Goal: Task Accomplishment & Management: Manage account settings

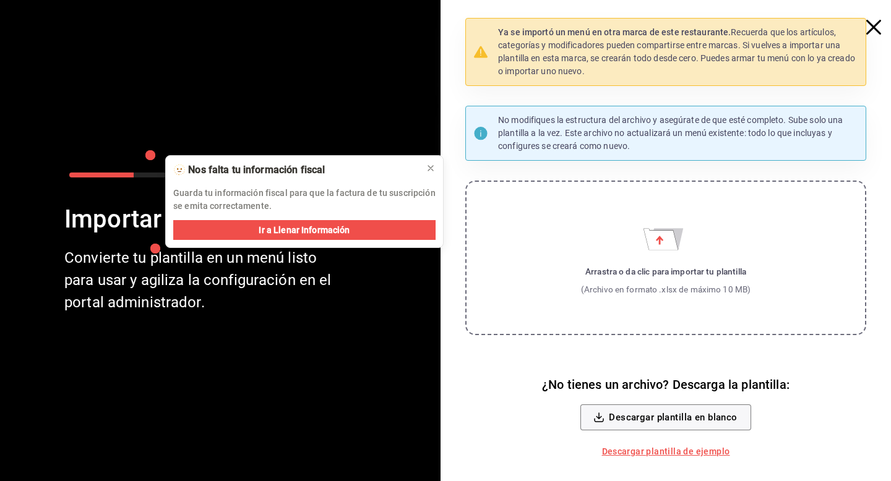
click at [877, 25] on icon "button" at bounding box center [873, 27] width 15 height 15
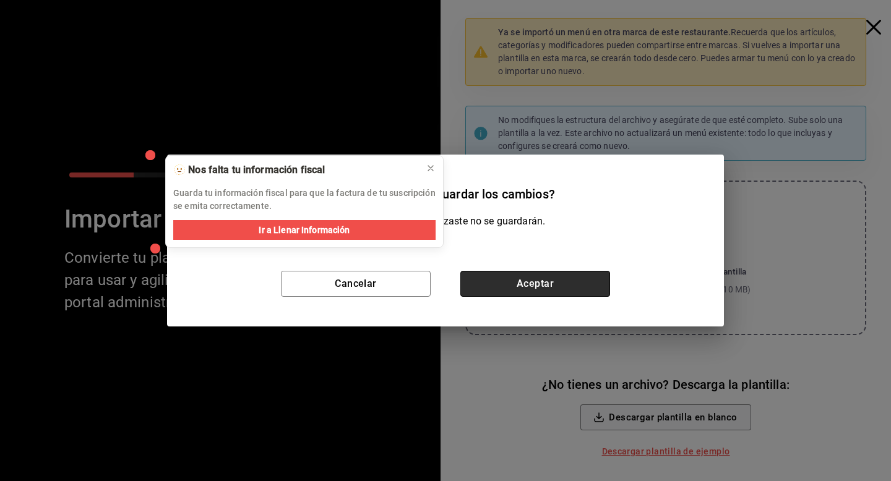
click at [565, 279] on button "Aceptar" at bounding box center [535, 284] width 150 height 26
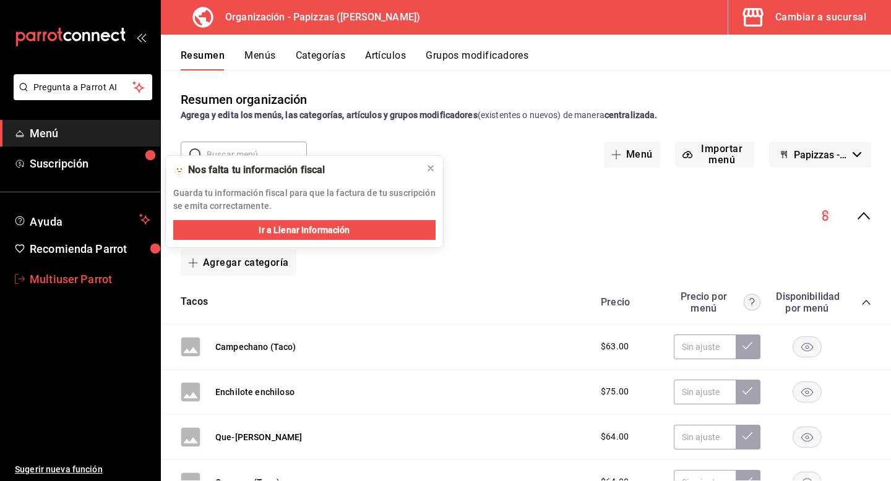
click at [80, 276] on span "Multiuser Parrot" at bounding box center [90, 279] width 121 height 17
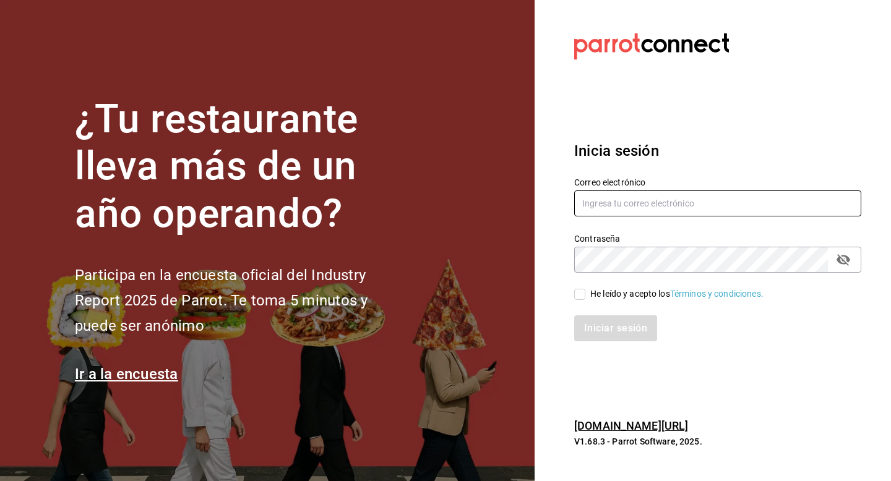
click at [646, 199] on input "text" at bounding box center [717, 204] width 287 height 26
paste input "[EMAIL_ADDRESS][DOMAIN_NAME]"
type input "[EMAIL_ADDRESS][DOMAIN_NAME]"
click at [843, 260] on icon "passwordField" at bounding box center [843, 260] width 14 height 12
click at [580, 294] on input "He leído y acepto los Términos y condiciones." at bounding box center [579, 294] width 11 height 11
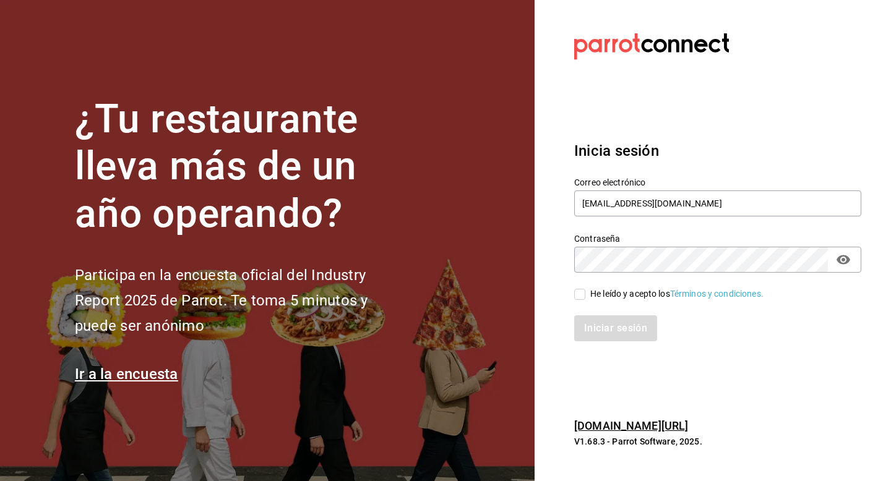
checkbox input "true"
click at [589, 330] on button "Iniciar sesión" at bounding box center [616, 328] width 84 height 26
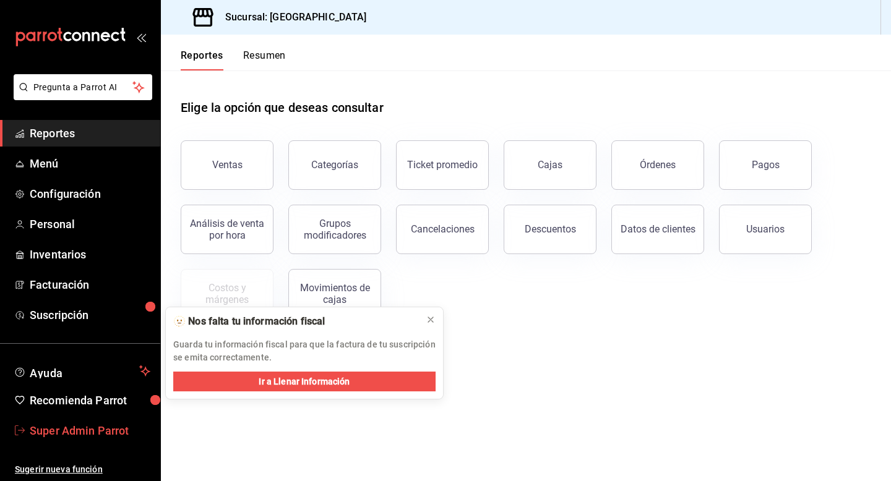
click at [82, 430] on span "Super Admin Parrot" at bounding box center [90, 430] width 121 height 17
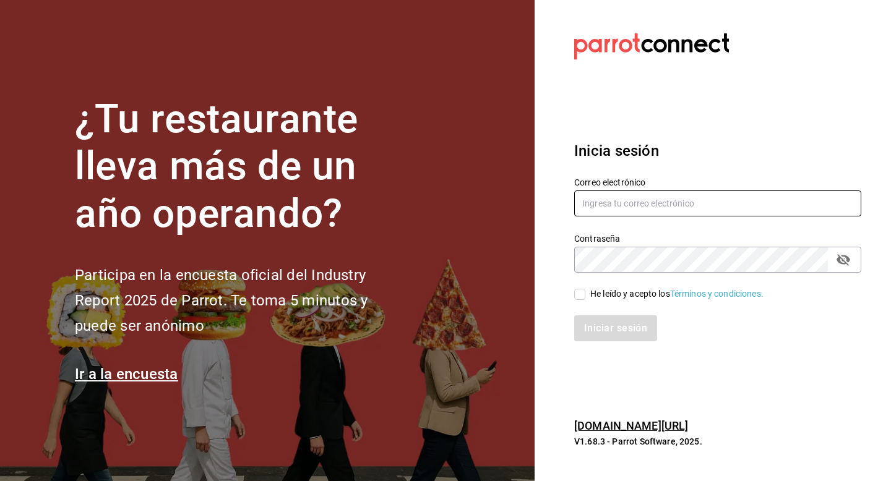
click at [625, 197] on input "text" at bounding box center [717, 204] width 287 height 26
type input "[EMAIL_ADDRESS][DOMAIN_NAME]"
click at [583, 294] on input "He leído y acepto los Términos y condiciones." at bounding box center [579, 294] width 11 height 11
checkbox input "true"
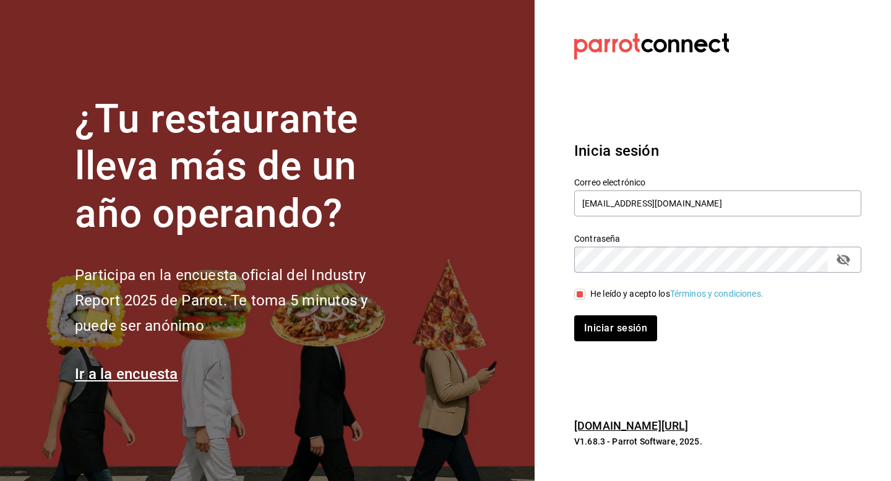
click at [594, 346] on div "Inicia sesión Correo electrónico [EMAIL_ADDRESS][DOMAIN_NAME] Contraseña Contra…" at bounding box center [717, 241] width 287 height 232
click at [594, 332] on button "Iniciar sesión" at bounding box center [616, 328] width 84 height 26
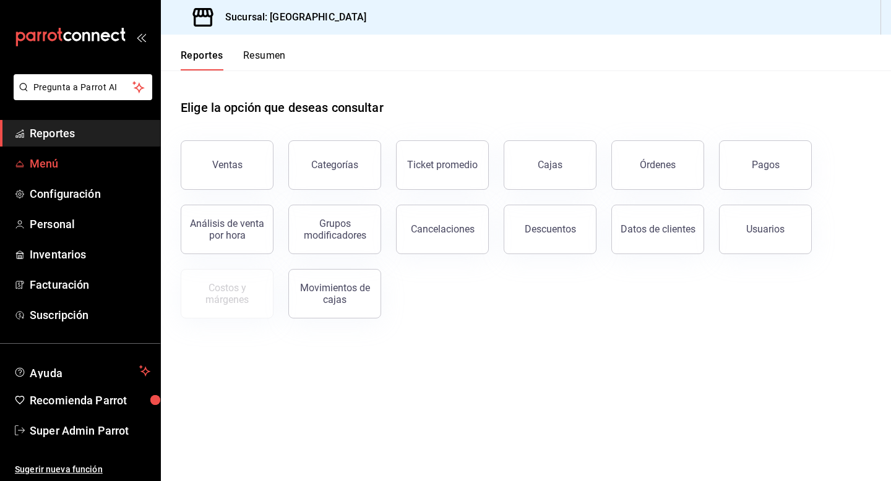
click at [48, 169] on span "Menú" at bounding box center [90, 163] width 121 height 17
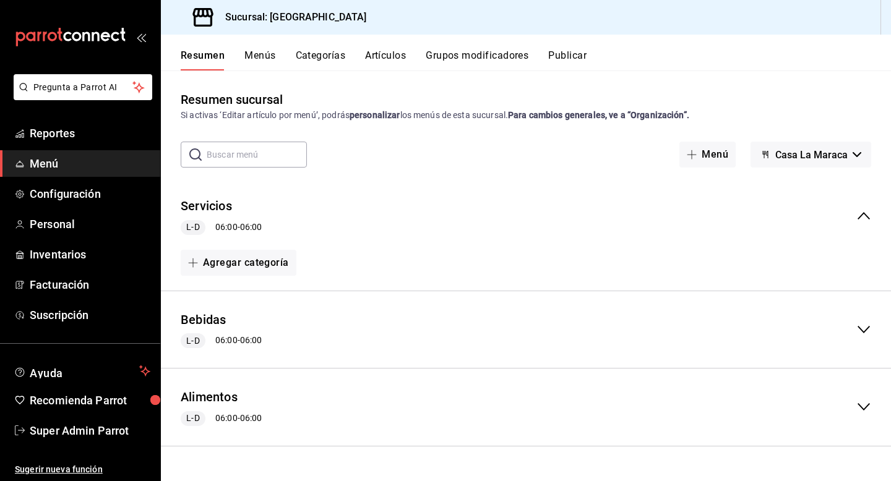
click at [851, 329] on div "collapse-menu-row" at bounding box center [852, 329] width 38 height 15
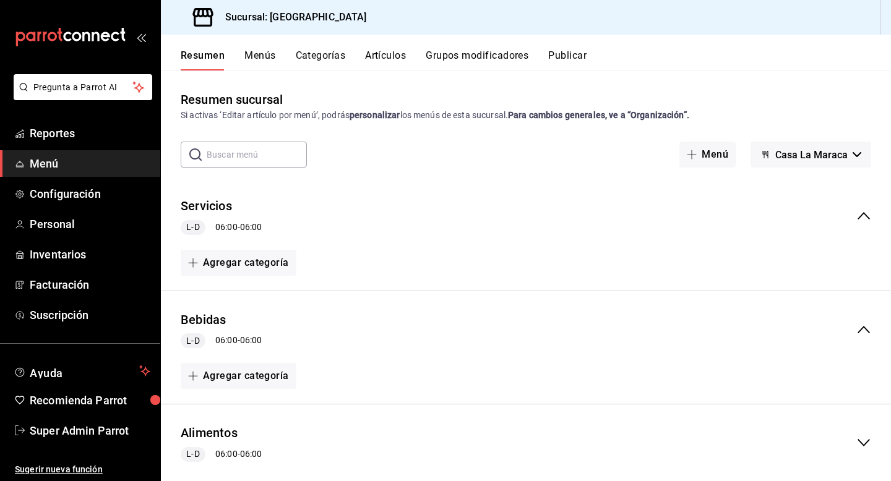
scroll to position [27, 0]
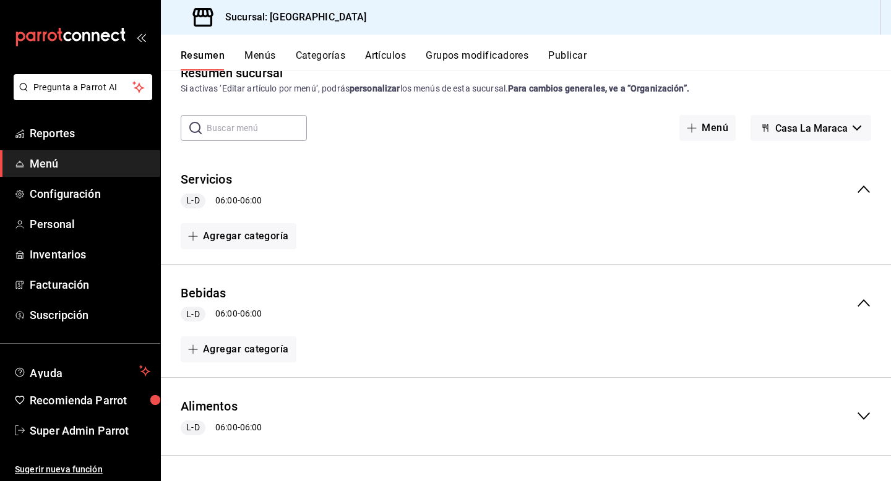
click at [862, 415] on icon "collapse-menu-row" at bounding box center [863, 416] width 15 height 15
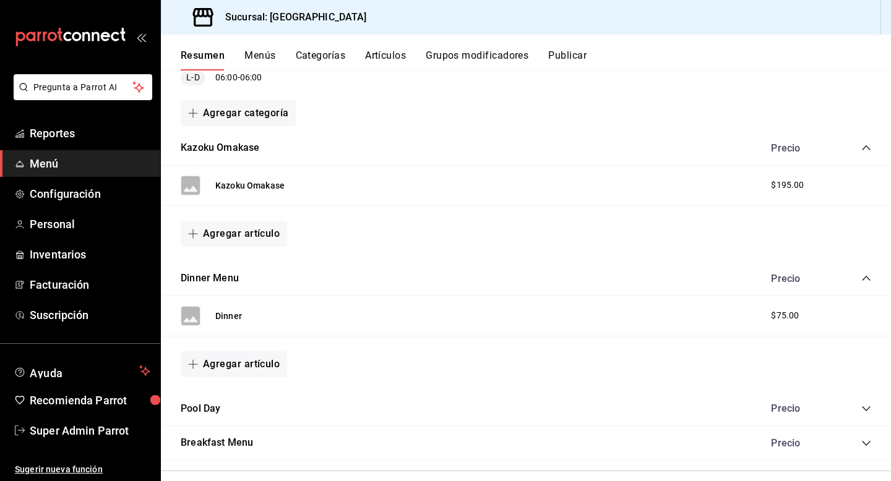
scroll to position [392, 0]
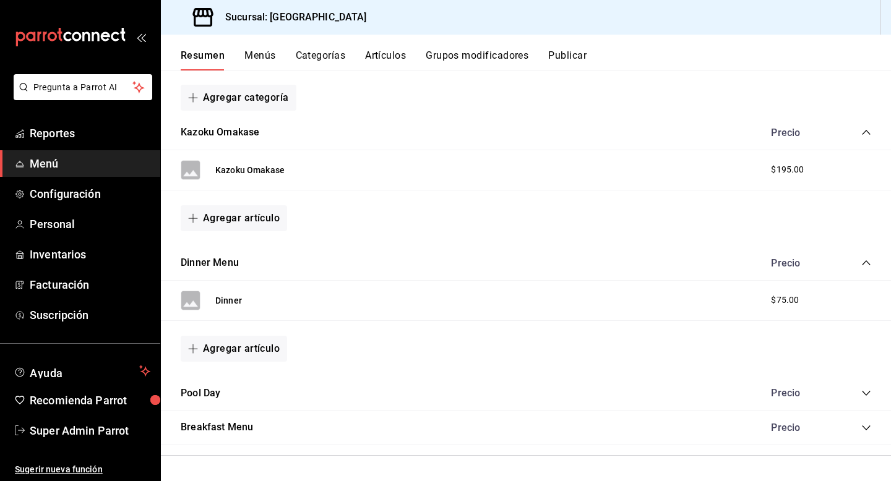
click at [864, 393] on icon "collapse-category-row" at bounding box center [866, 393] width 8 height 5
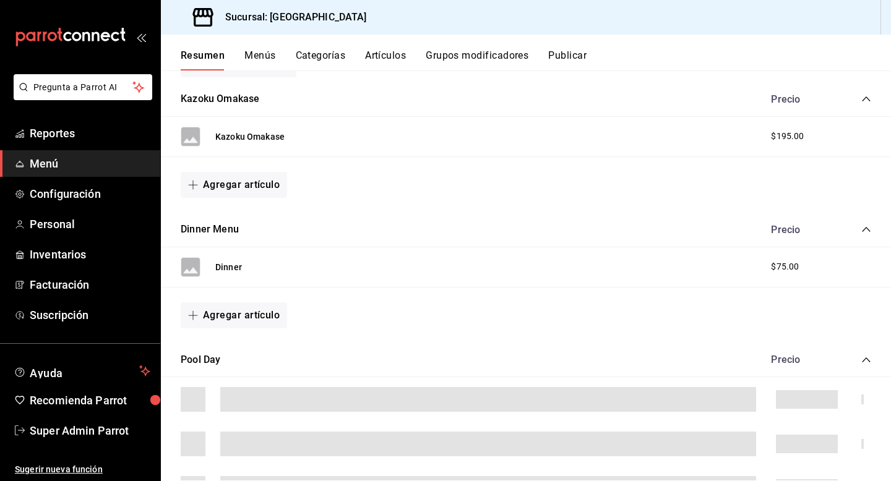
scroll to position [426, 0]
